Goal: Information Seeking & Learning: Check status

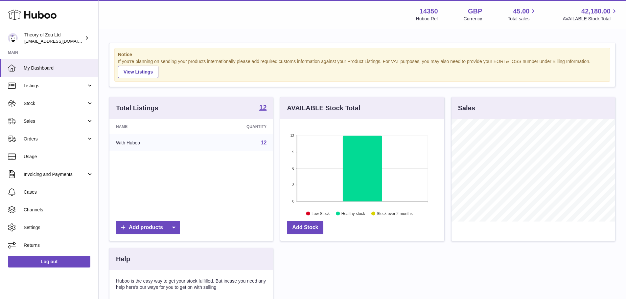
scroll to position [102, 164]
click at [50, 154] on span "Usage" at bounding box center [59, 157] width 70 height 6
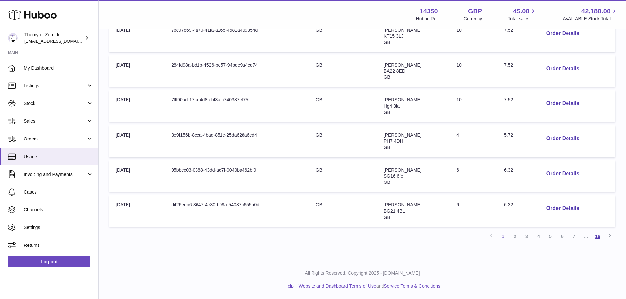
click at [599, 241] on link "16" at bounding box center [598, 237] width 12 height 12
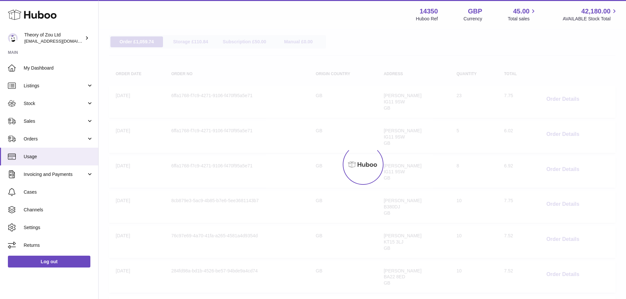
scroll to position [30, 0]
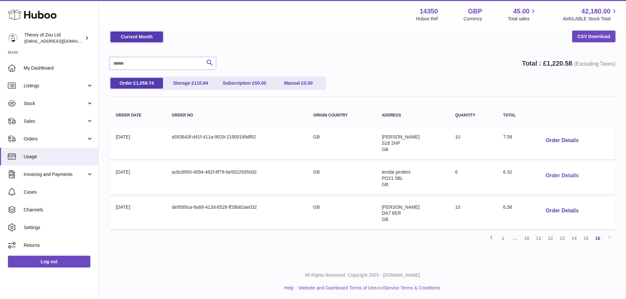
click at [556, 178] on button "Order Details" at bounding box center [561, 175] width 43 height 13
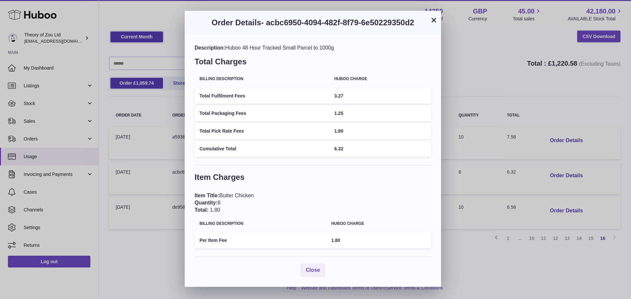
click at [559, 137] on div "× Order Details - acbc6950-4094-482f-8f79-6e50229350d2 Description: Huboo 48 Ho…" at bounding box center [315, 149] width 631 height 299
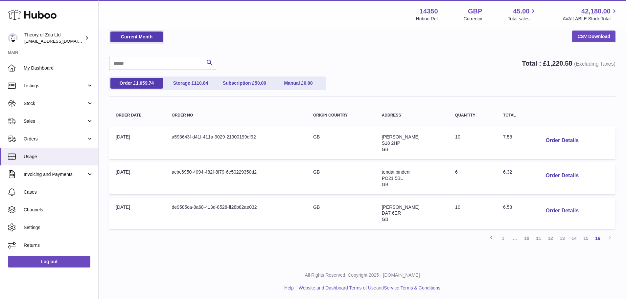
click at [559, 137] on button "Order Details" at bounding box center [561, 140] width 43 height 13
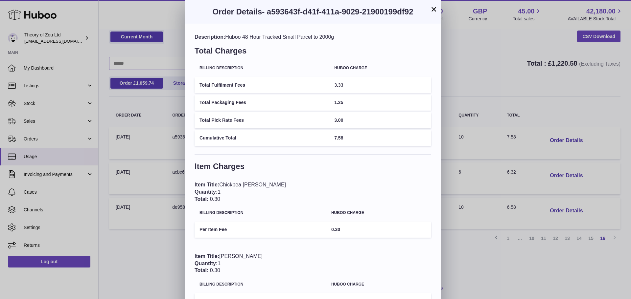
click at [434, 11] on button "×" at bounding box center [434, 9] width 8 height 8
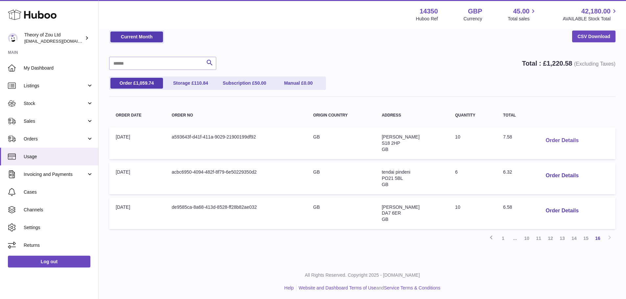
click at [559, 138] on button "Order Details" at bounding box center [561, 140] width 43 height 13
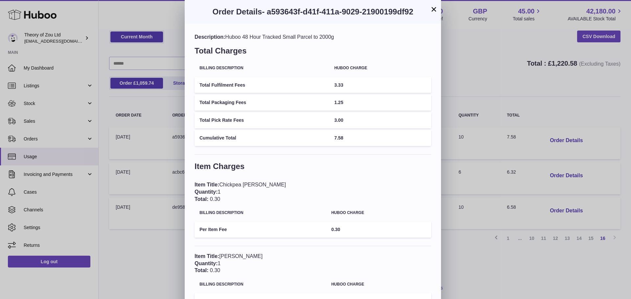
click at [436, 12] on button "×" at bounding box center [434, 9] width 8 height 8
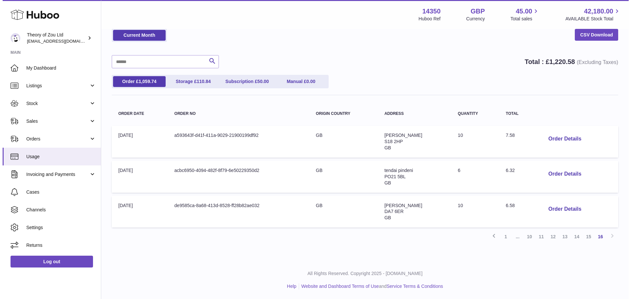
scroll to position [32, 0]
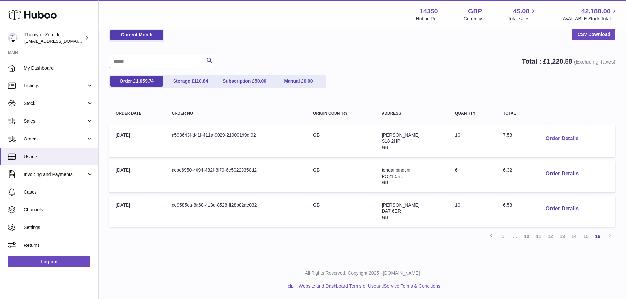
click at [549, 136] on button "Order Details" at bounding box center [561, 138] width 43 height 13
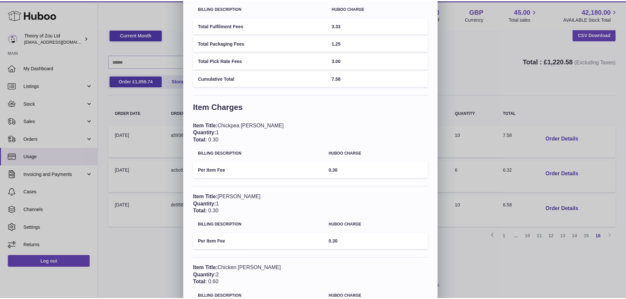
scroll to position [0, 0]
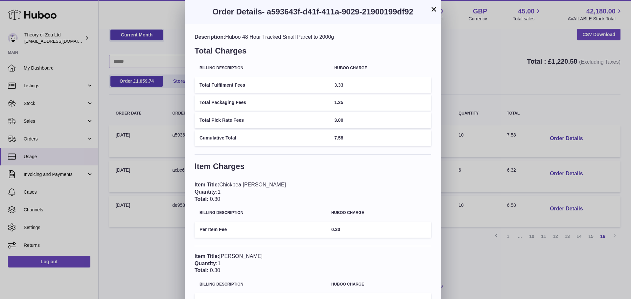
click at [437, 7] on button "×" at bounding box center [434, 9] width 8 height 8
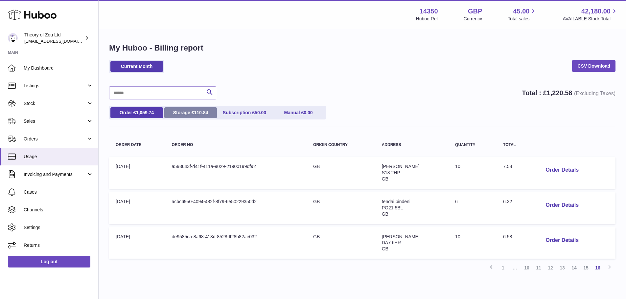
click at [199, 114] on span "110.84" at bounding box center [201, 112] width 14 height 5
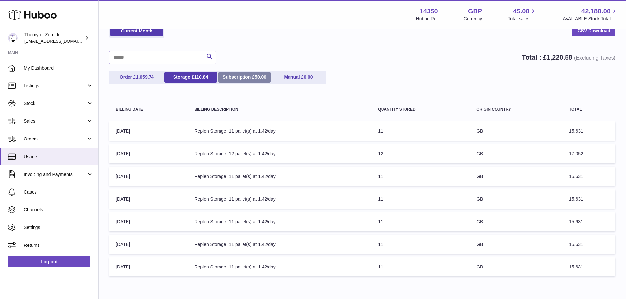
scroll to position [68, 0]
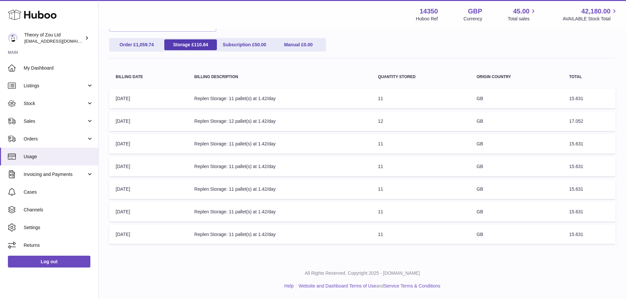
drag, startPoint x: 595, startPoint y: 100, endPoint x: 540, endPoint y: 101, distance: 54.5
click at [540, 101] on tr "Billing Date: 06-Oct-2025 Billing Description: Replen Storage: 11 pallet(s) at …" at bounding box center [362, 98] width 506 height 19
click at [588, 94] on td "Total: 15.631" at bounding box center [588, 98] width 53 height 19
click at [399, 107] on td "Quantity Stored: 11" at bounding box center [420, 98] width 99 height 19
drag, startPoint x: 396, startPoint y: 122, endPoint x: 352, endPoint y: 123, distance: 44.0
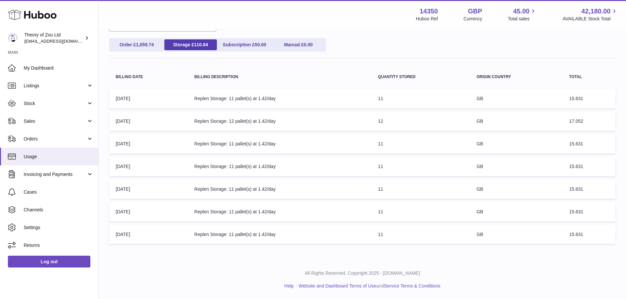
click at [352, 123] on tr "Billing Date: 06-Oct-2025 Billing Description: Replen Storage: 12 pallet(s) at …" at bounding box center [362, 121] width 506 height 19
click at [306, 102] on td "Billing Description: Replen Storage: 11 pallet(s) at 1.42/day" at bounding box center [280, 98] width 184 height 19
drag, startPoint x: 386, startPoint y: 97, endPoint x: 364, endPoint y: 97, distance: 22.7
click at [364, 97] on tr "Billing Date: 06-Oct-2025 Billing Description: Replen Storage: 11 pallet(s) at …" at bounding box center [362, 98] width 506 height 19
click at [586, 80] on th "Total" at bounding box center [588, 76] width 53 height 17
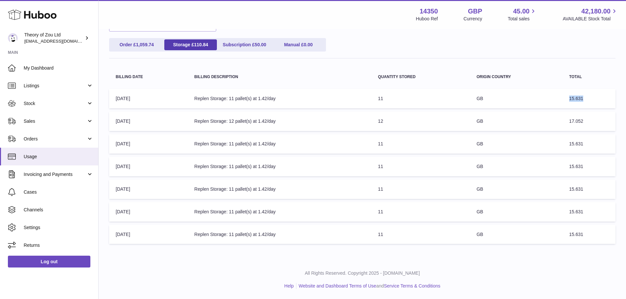
drag, startPoint x: 591, startPoint y: 97, endPoint x: 565, endPoint y: 97, distance: 26.0
click at [565, 97] on td "Total: 15.631" at bounding box center [588, 98] width 53 height 19
click at [596, 99] on td "Total: 15.631" at bounding box center [588, 98] width 53 height 19
drag, startPoint x: 585, startPoint y: 120, endPoint x: 520, endPoint y: 117, distance: 65.5
click at [520, 117] on tr "Billing Date: 06-Oct-2025 Billing Description: Replen Storage: 12 pallet(s) at …" at bounding box center [362, 121] width 506 height 19
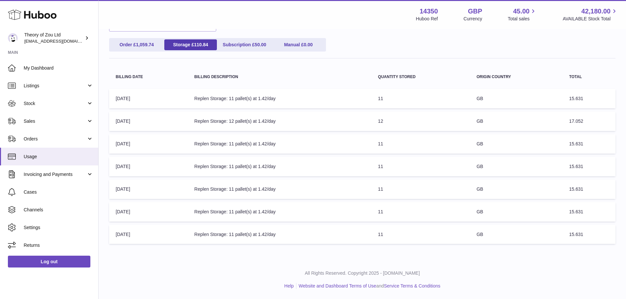
click at [426, 119] on td "Quantity Stored: 12" at bounding box center [420, 121] width 99 height 19
drag, startPoint x: 386, startPoint y: 125, endPoint x: 358, endPoint y: 121, distance: 28.6
click at [359, 121] on tr "Billing Date: 06-Oct-2025 Billing Description: Replen Storage: 12 pallet(s) at …" at bounding box center [362, 121] width 506 height 19
click at [414, 121] on td "Quantity Stored: 12" at bounding box center [420, 121] width 99 height 19
drag, startPoint x: 397, startPoint y: 93, endPoint x: 322, endPoint y: 99, distance: 75.5
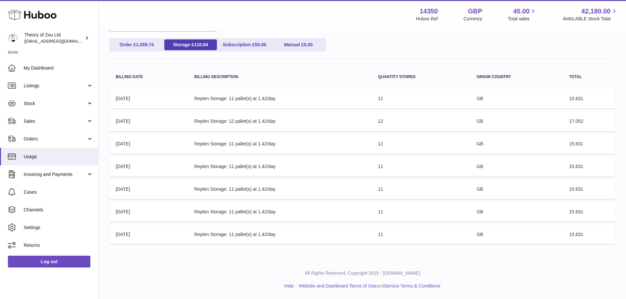
click at [322, 99] on tr "Billing Date: 06-Oct-2025 Billing Description: Replen Storage: 11 pallet(s) at …" at bounding box center [362, 98] width 506 height 19
click at [413, 99] on td "Quantity Stored: 11" at bounding box center [420, 98] width 99 height 19
drag, startPoint x: 585, startPoint y: 97, endPoint x: 492, endPoint y: 108, distance: 94.0
click at [492, 108] on tr "Billing Date: 06-Oct-2025 Billing Description: Replen Storage: 11 pallet(s) at …" at bounding box center [362, 98] width 506 height 19
click at [519, 108] on td "Origin Country: GB" at bounding box center [516, 98] width 93 height 19
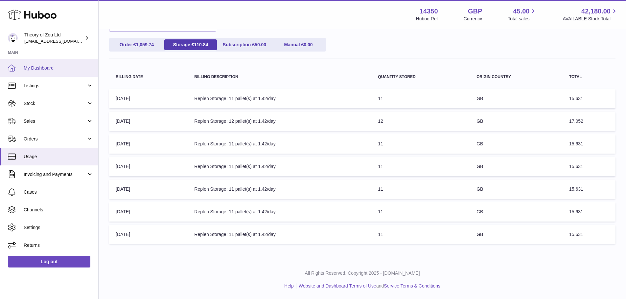
click at [38, 65] on span "My Dashboard" at bounding box center [59, 68] width 70 height 6
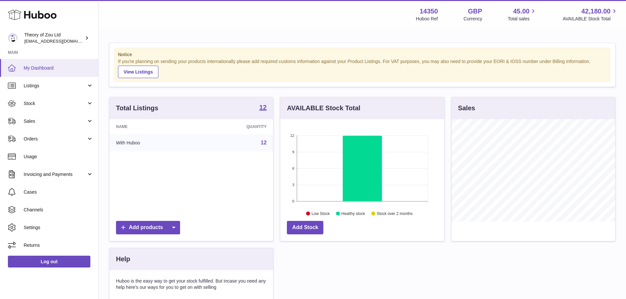
scroll to position [102, 164]
